Goal: Contribute content

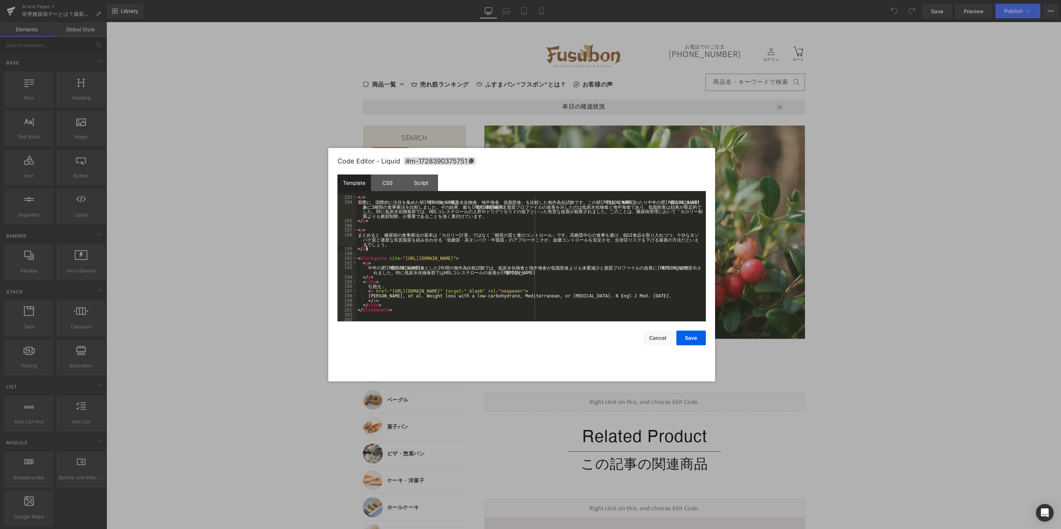
click at [509, 248] on div "< p > 実 際 に 、 国 際 的 に 注 目 を 集 め た 研 究 の 一 つ が 「 低 炭 水 化 物 食 、 地 [PERSON_NAME] 食…" at bounding box center [529, 263] width 347 height 136
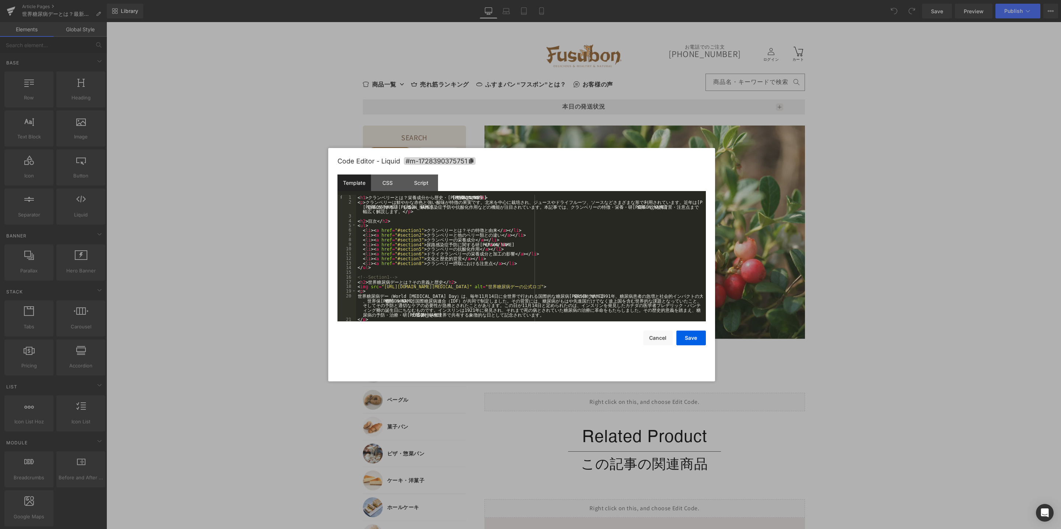
click at [412, 275] on div "< h1 > ク ラ ン ベ リ ー と は ？ [PERSON_NAME] 成 分 か ら 歴 史 ・ 健 [PERSON_NAME] 果 ま で </ h…" at bounding box center [529, 263] width 347 height 136
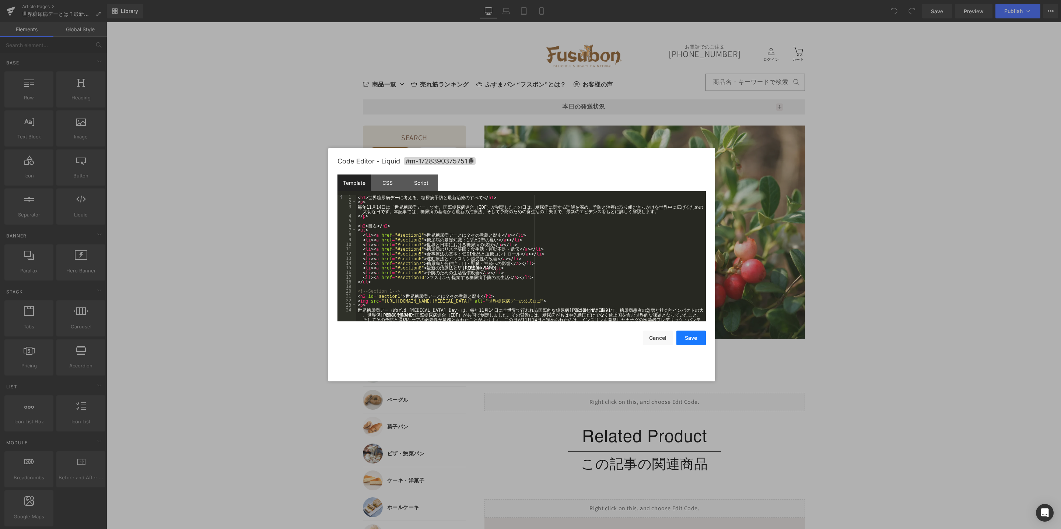
click at [685, 338] on button "Save" at bounding box center [690, 338] width 29 height 15
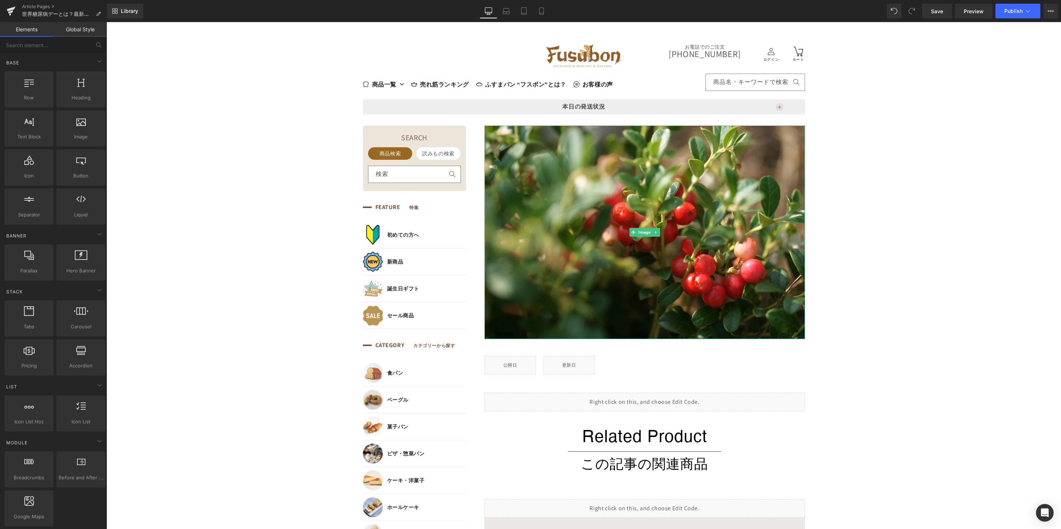
scroll to position [228, 0]
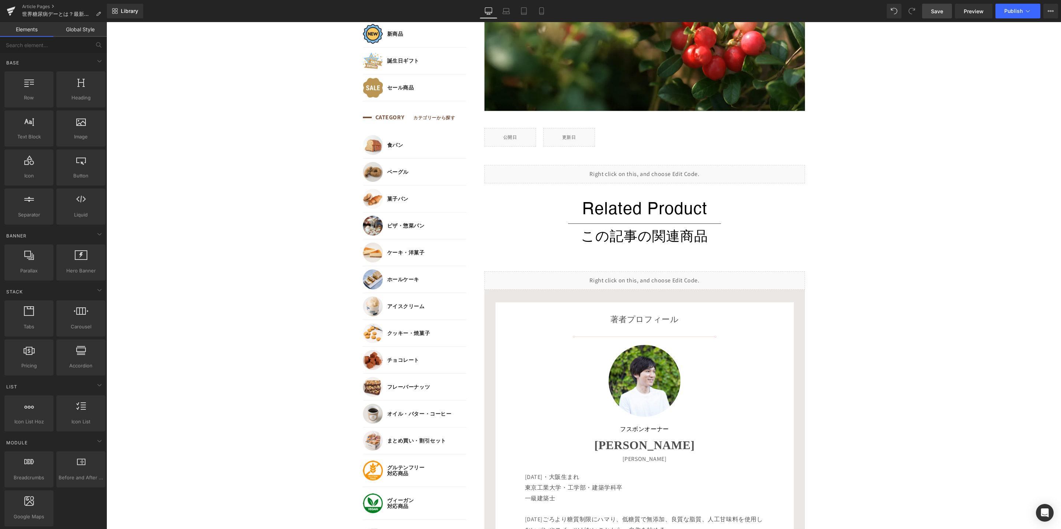
click at [937, 16] on link "Save" at bounding box center [937, 11] width 30 height 15
click at [968, 7] on link "Preview" at bounding box center [974, 11] width 38 height 15
click at [652, 171] on icon at bounding box center [654, 171] width 5 height 6
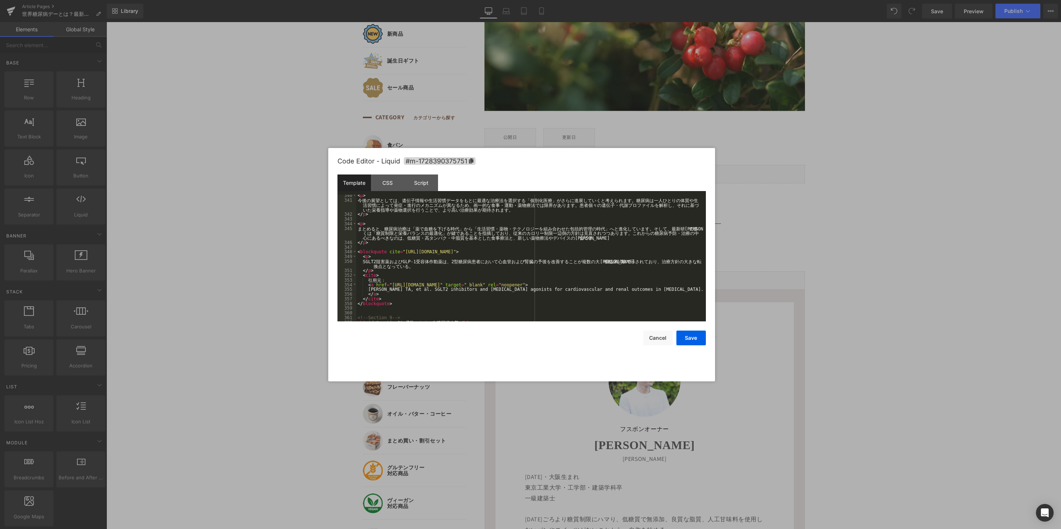
scroll to position [2166, 0]
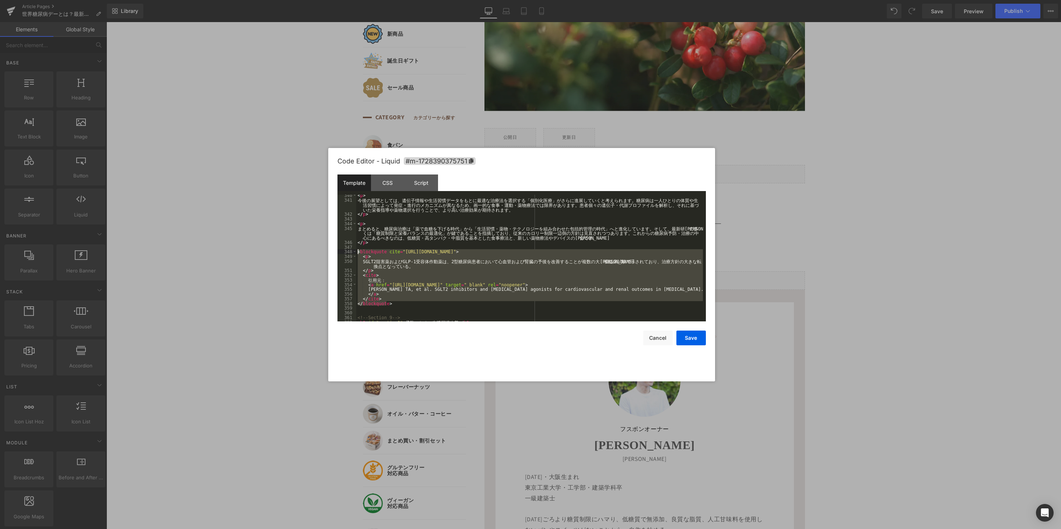
drag, startPoint x: 396, startPoint y: 304, endPoint x: 341, endPoint y: 250, distance: 76.8
click at [341, 250] on pre "340 341 342 343 344 345 346 347 348 349 350 351 352 353 354 355 356 357 358 359…" at bounding box center [521, 258] width 368 height 127
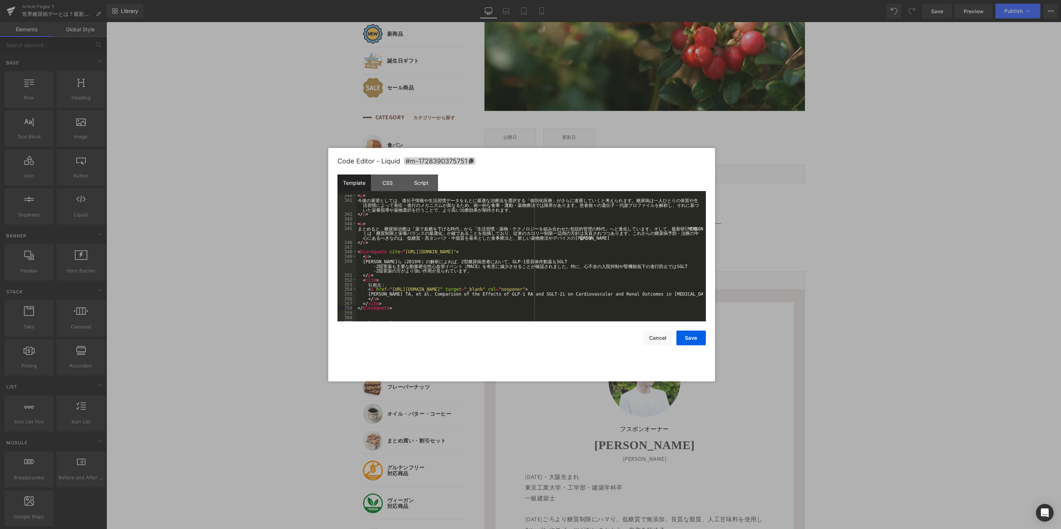
scroll to position [2188, 0]
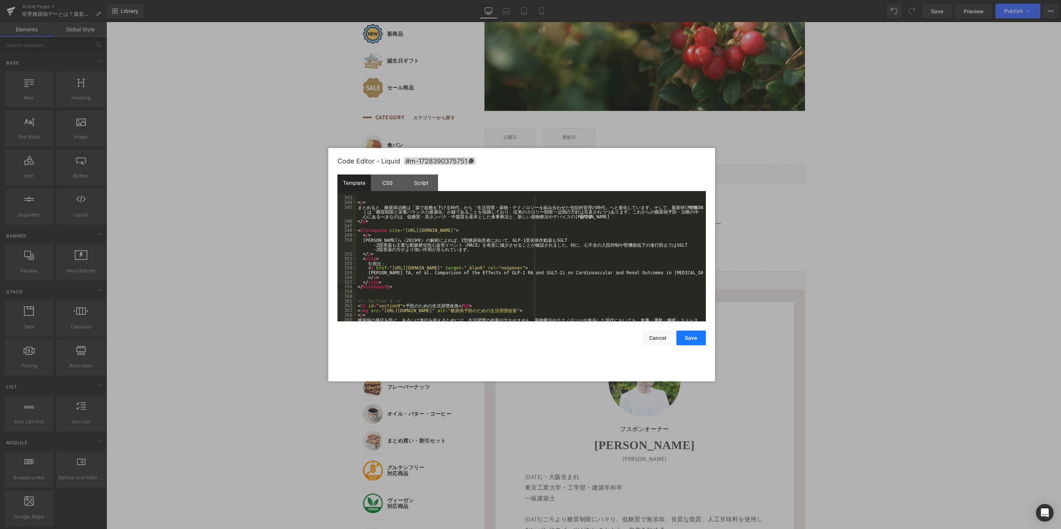
click at [686, 336] on button "Save" at bounding box center [690, 338] width 29 height 15
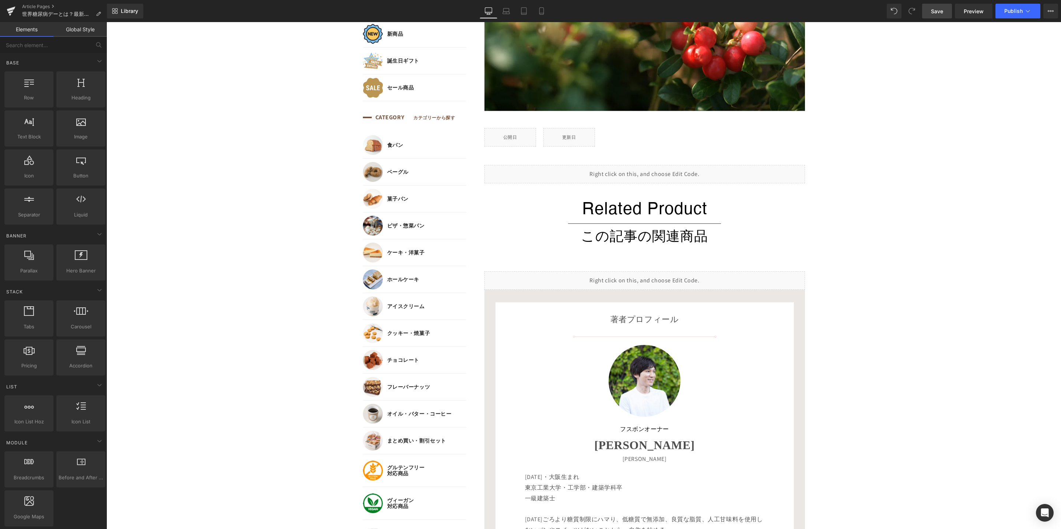
click at [934, 7] on link "Save" at bounding box center [937, 11] width 30 height 15
click at [973, 14] on span "Preview" at bounding box center [973, 11] width 20 height 8
click at [652, 171] on icon at bounding box center [654, 171] width 5 height 6
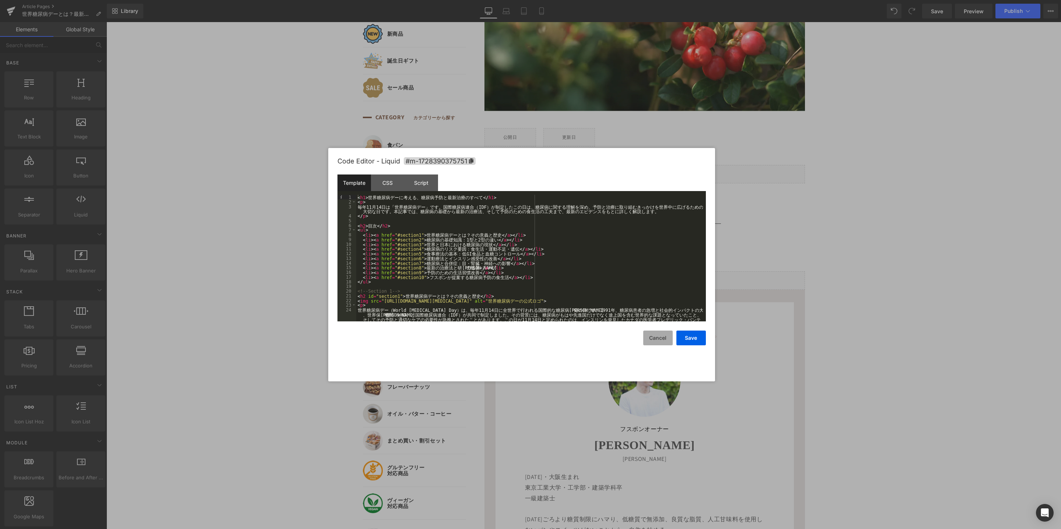
click at [665, 338] on button "Cancel" at bounding box center [657, 338] width 29 height 15
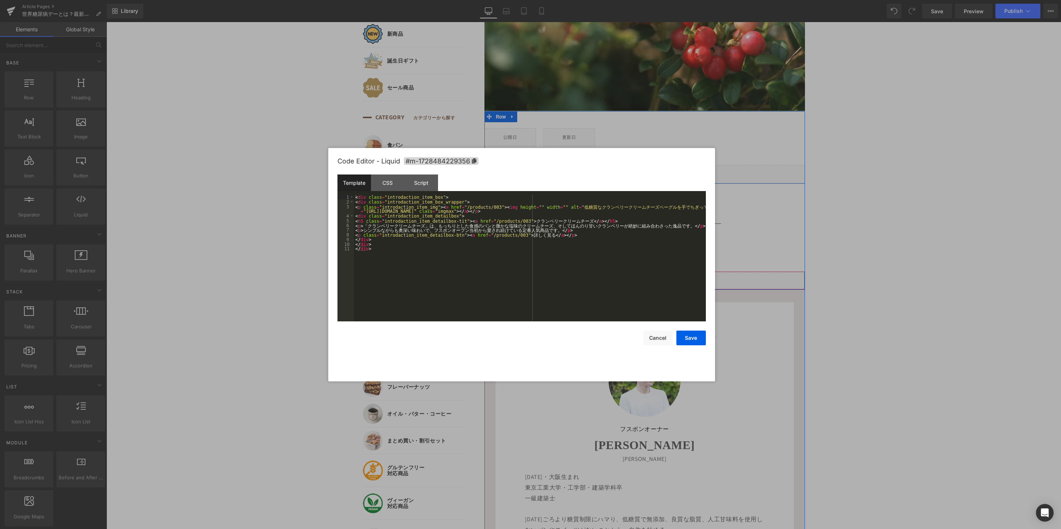
click at [650, 278] on link at bounding box center [655, 277] width 10 height 11
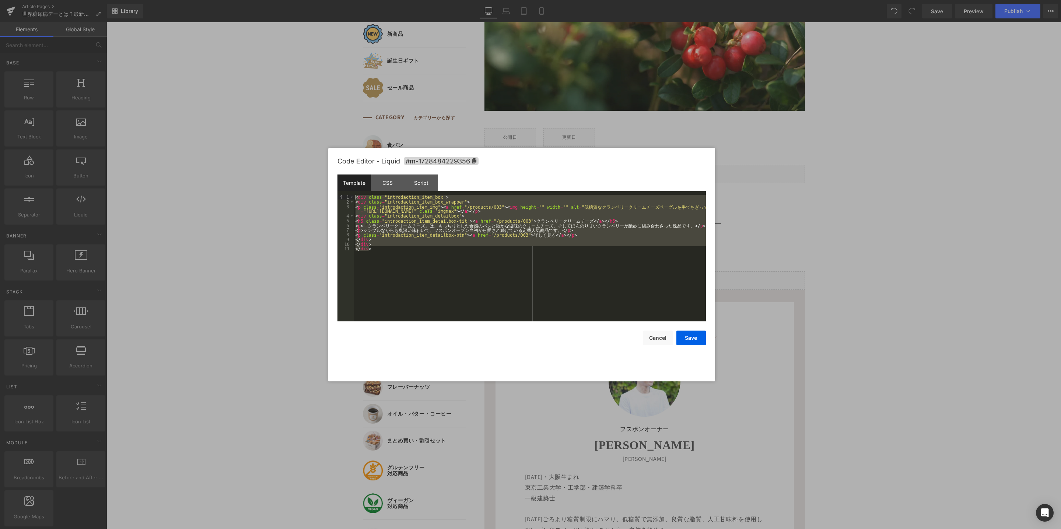
drag, startPoint x: 420, startPoint y: 253, endPoint x: 348, endPoint y: 195, distance: 92.5
click at [348, 195] on pre "1 2 3 4 5 6 7 8 9 10 11 < div class = "introdaction_item_box" > < div class = "…" at bounding box center [521, 258] width 368 height 127
click at [387, 189] on div "CSS" at bounding box center [388, 183] width 34 height 17
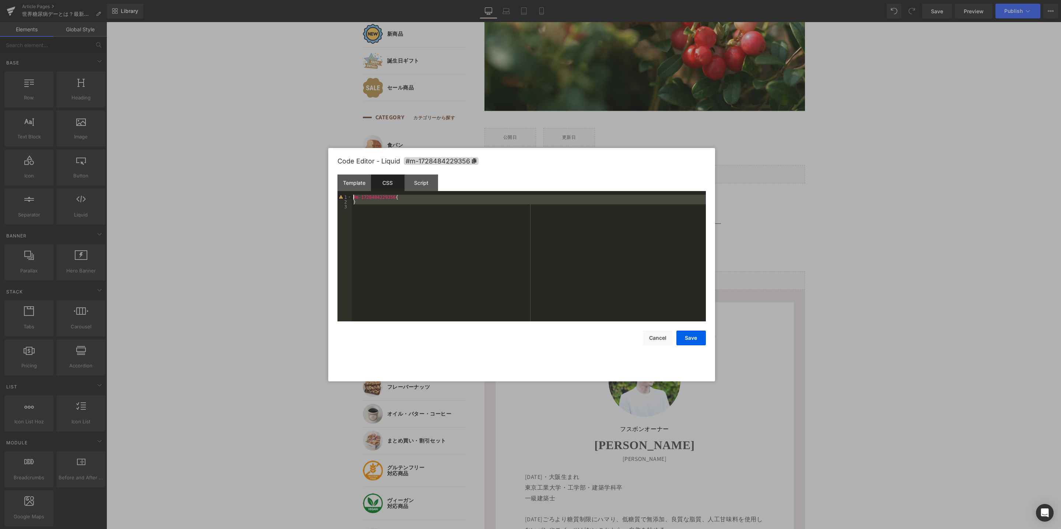
drag, startPoint x: 370, startPoint y: 209, endPoint x: 353, endPoint y: 195, distance: 22.0
click at [353, 195] on div "#m-1728484229356 { }" at bounding box center [529, 263] width 354 height 136
click at [417, 179] on div "Script" at bounding box center [421, 183] width 34 height 17
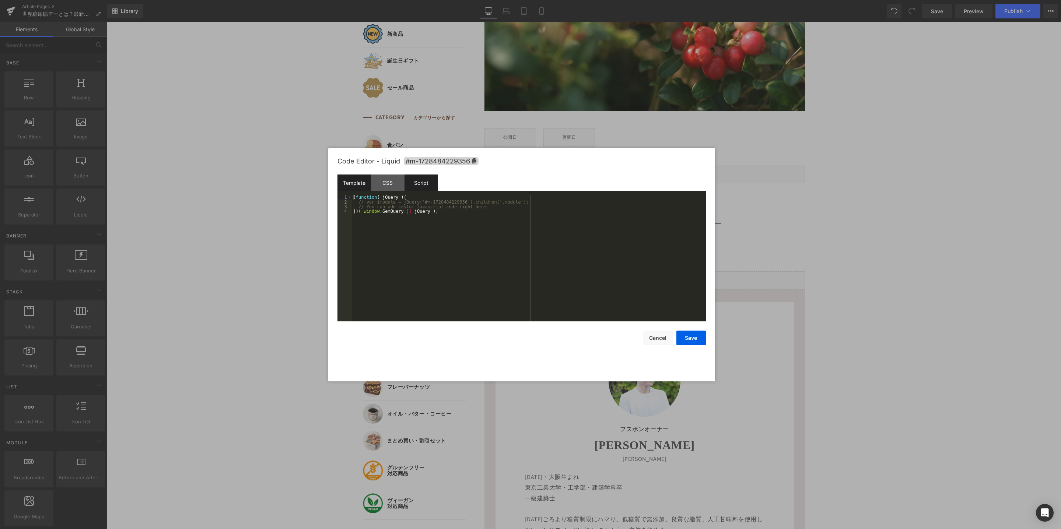
click at [349, 179] on div "Template" at bounding box center [354, 183] width 34 height 17
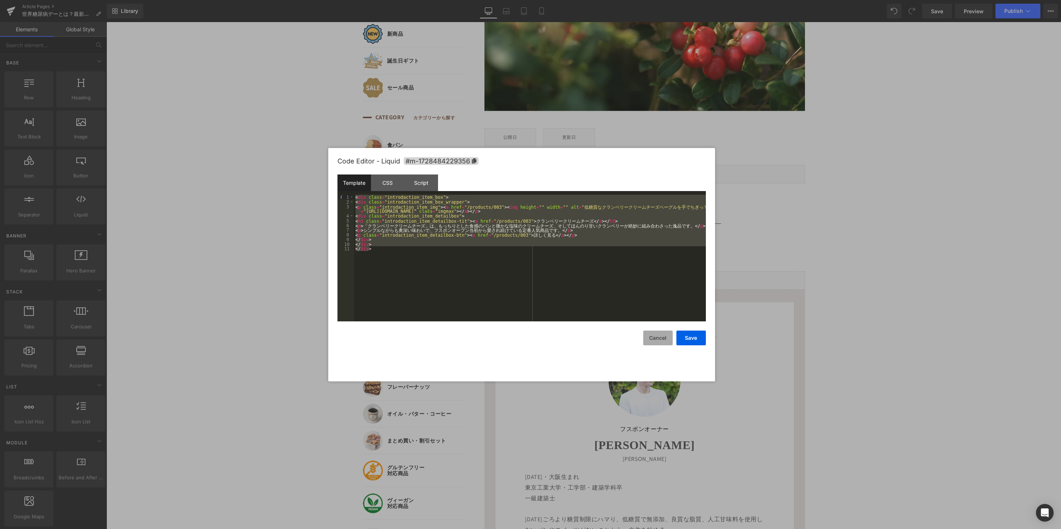
click at [655, 338] on button "Cancel" at bounding box center [657, 338] width 29 height 15
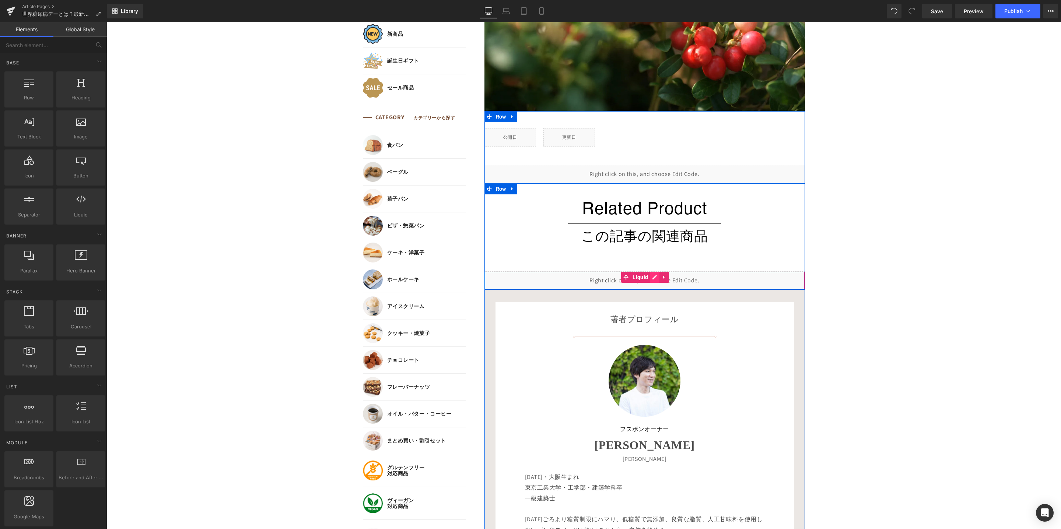
click at [651, 276] on link at bounding box center [655, 277] width 10 height 11
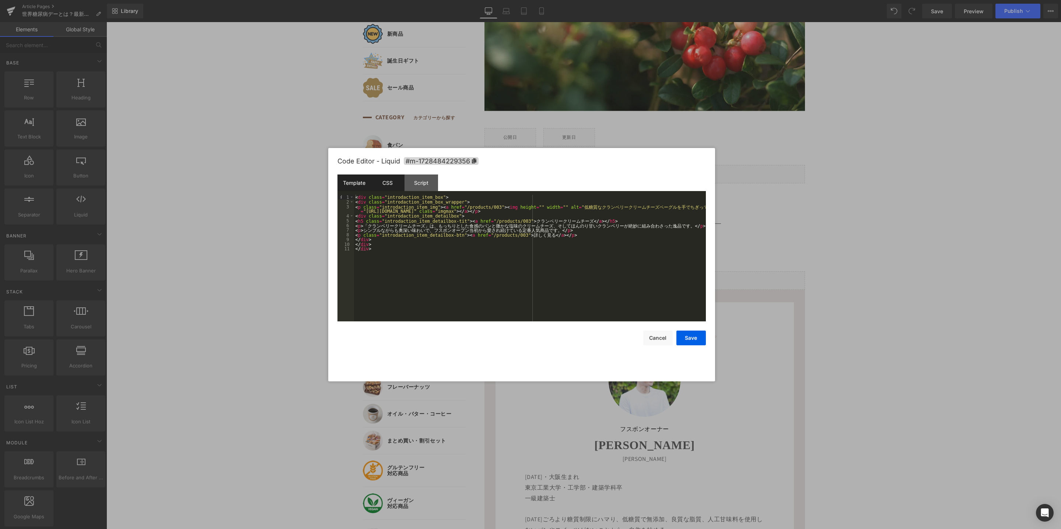
click at [384, 179] on div "CSS" at bounding box center [388, 183] width 34 height 17
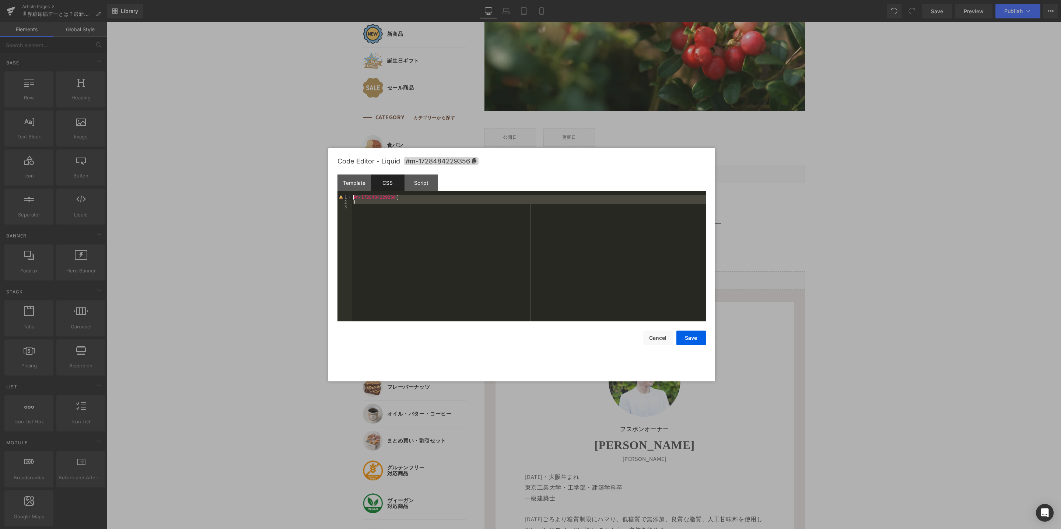
drag, startPoint x: 382, startPoint y: 214, endPoint x: 375, endPoint y: 211, distance: 8.1
click at [338, 189] on div "Template CSS Script Data 1 2 3 4 5 6 7 8 9 10 11 < div class = "introdaction_it…" at bounding box center [521, 248] width 368 height 147
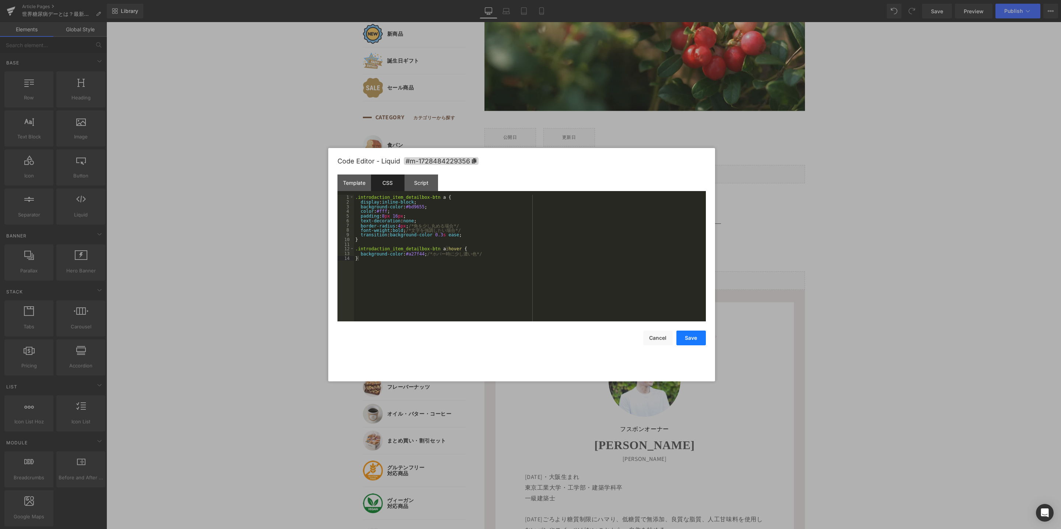
click at [680, 337] on button "Save" at bounding box center [690, 338] width 29 height 15
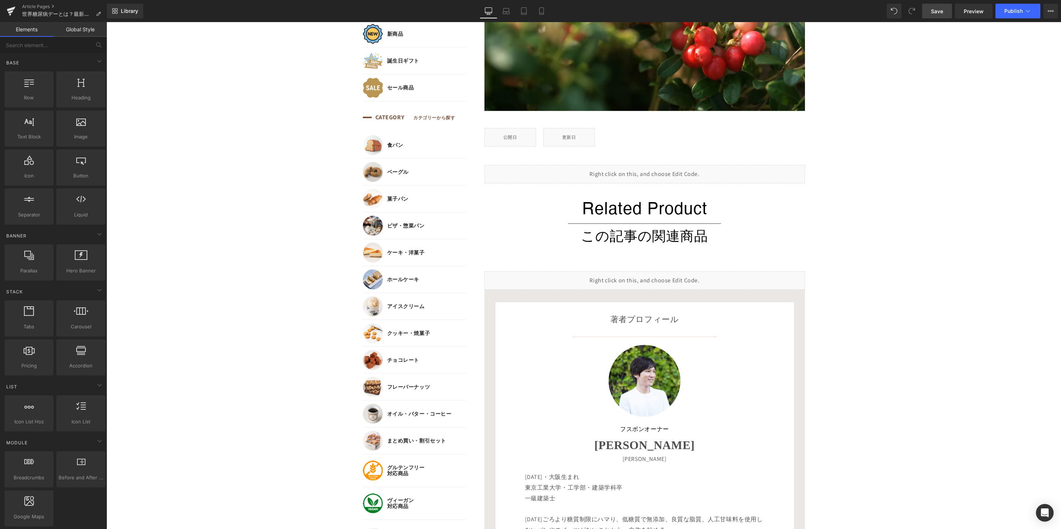
click at [936, 13] on span "Save" at bounding box center [937, 11] width 12 height 8
click at [970, 13] on span "Preview" at bounding box center [973, 11] width 20 height 8
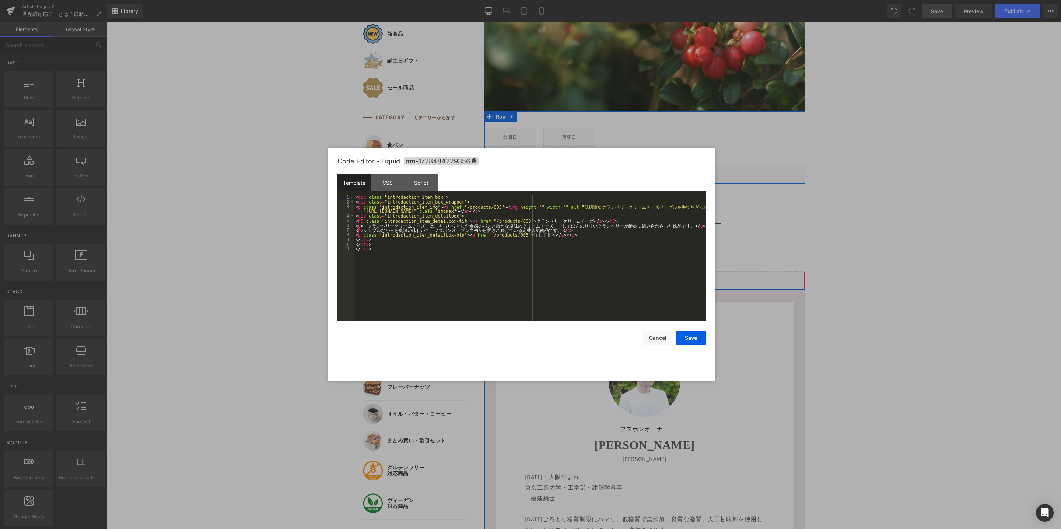
click at [650, 278] on link at bounding box center [655, 277] width 10 height 11
click at [381, 186] on div "CSS" at bounding box center [388, 183] width 34 height 17
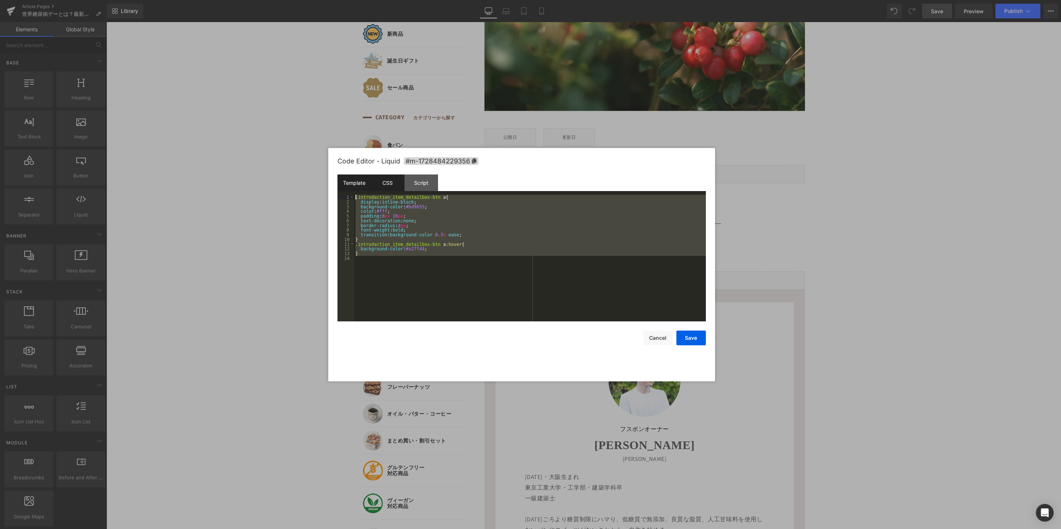
drag, startPoint x: 405, startPoint y: 263, endPoint x: 338, endPoint y: 177, distance: 108.9
click at [338, 177] on div "Template CSS Script Data 1 2 3 4 5 6 7 8 9 10 11 < div class = "introdaction_it…" at bounding box center [521, 248] width 368 height 147
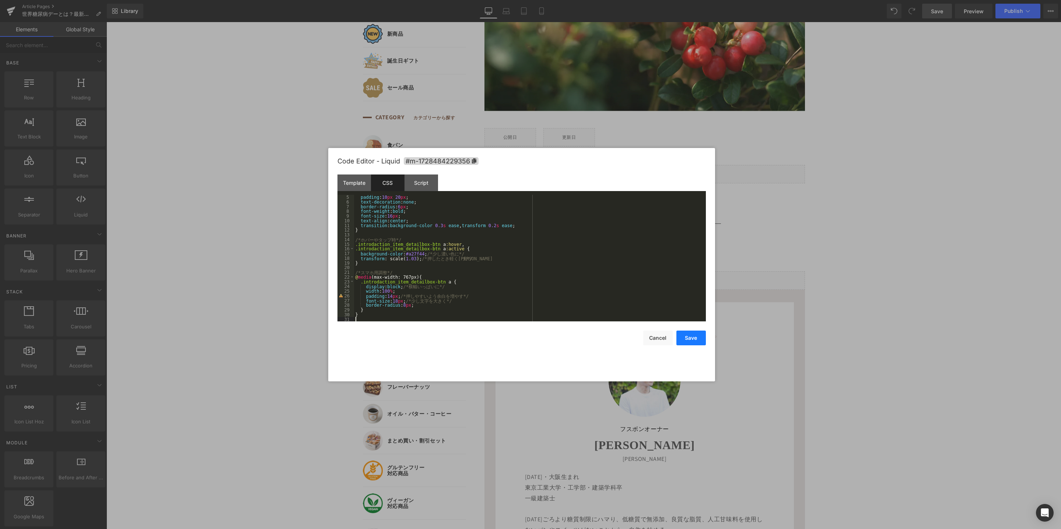
click at [686, 339] on button "Save" at bounding box center [690, 338] width 29 height 15
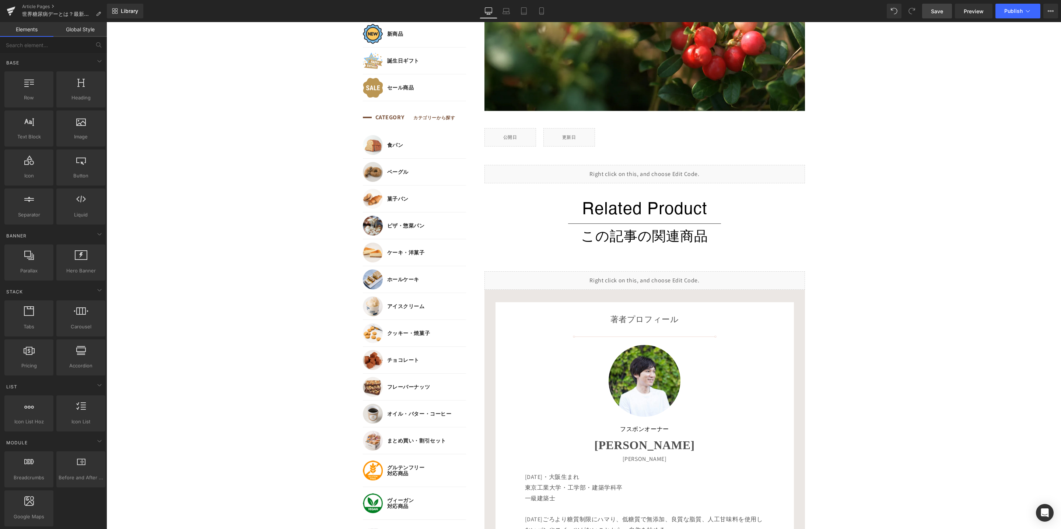
click at [942, 7] on link "Save" at bounding box center [937, 11] width 30 height 15
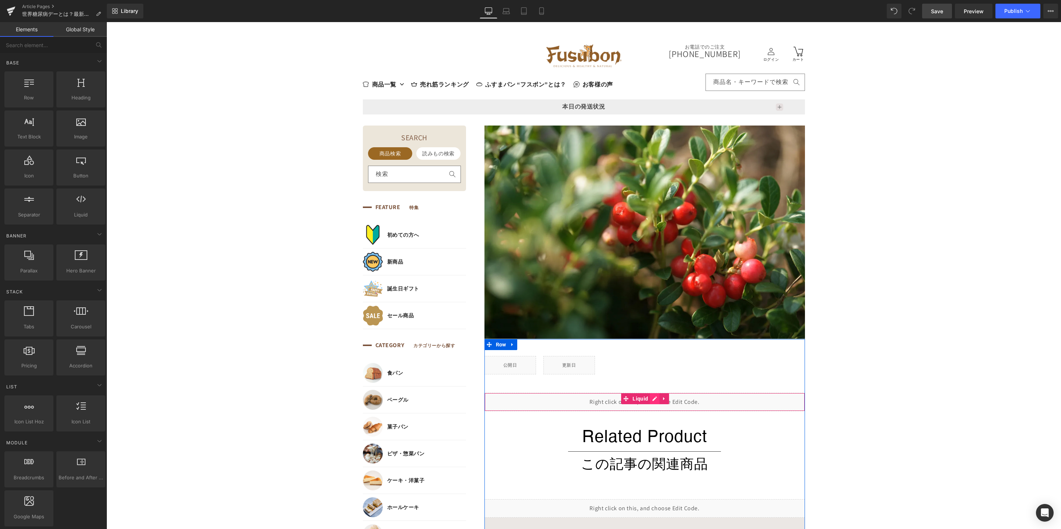
click at [651, 400] on link at bounding box center [655, 398] width 10 height 11
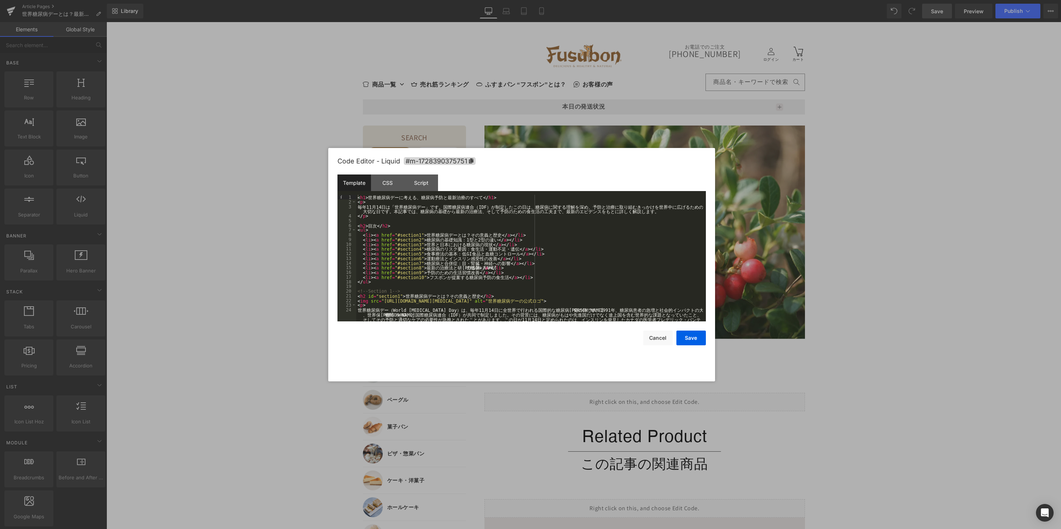
scroll to position [11, 0]
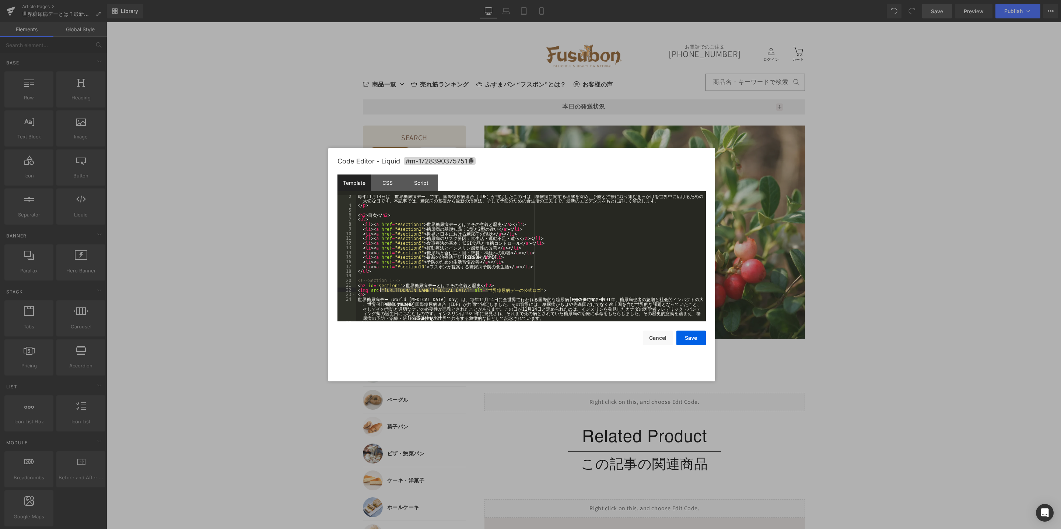
drag, startPoint x: 488, startPoint y: 291, endPoint x: 379, endPoint y: 291, distance: 108.3
click at [379, 290] on div "毎 年 [DATE] は 「 世 界 糖 尿 病 デ ー 」 で す 。 国 際 糖 尿 病 連 合 （ IDF ） が 制 定 し た こ の 日 は 、 …" at bounding box center [529, 264] width 347 height 141
click at [695, 338] on button "Save" at bounding box center [690, 338] width 29 height 15
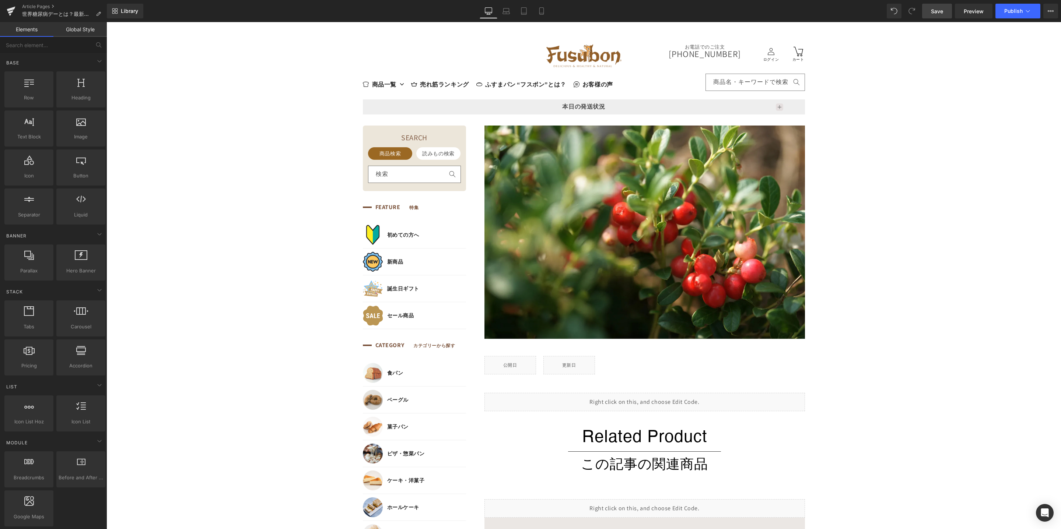
click at [935, 11] on span "Save" at bounding box center [937, 11] width 12 height 8
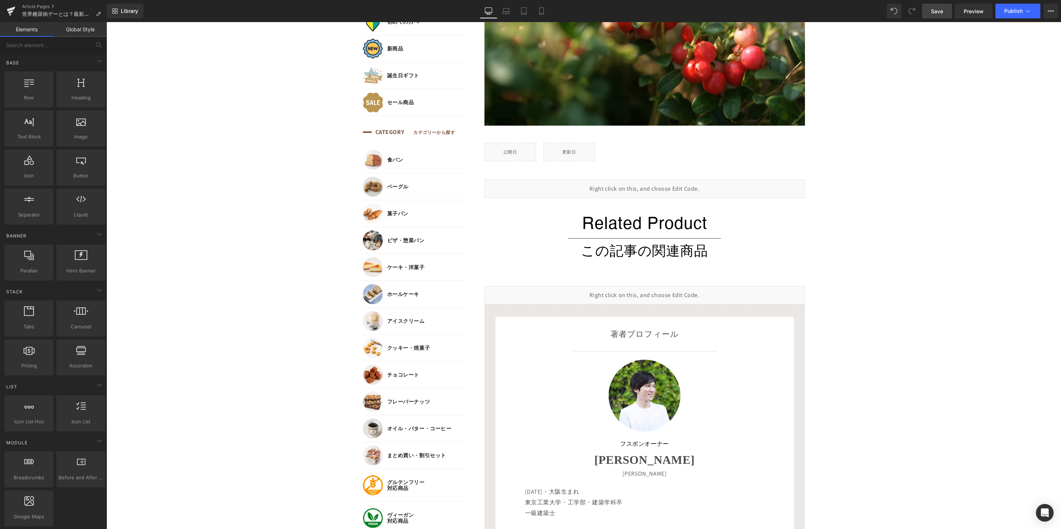
scroll to position [0, 0]
